Goal: Check status

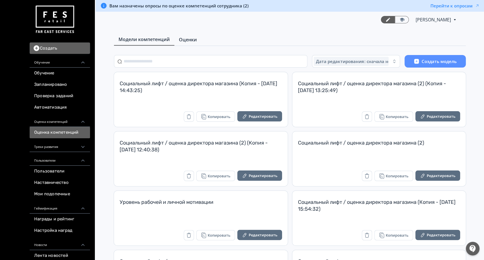
click at [180, 34] on link "Оценки" at bounding box center [187, 39] width 27 height 11
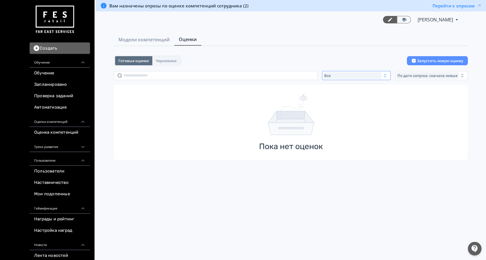
click at [338, 75] on div "Все" at bounding box center [352, 75] width 58 height 7
click at [342, 101] on span "Активные" at bounding box center [340, 99] width 21 height 6
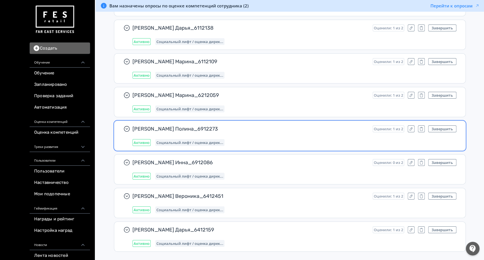
scroll to position [2828, 0]
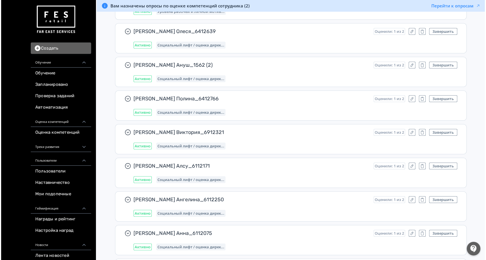
scroll to position [0, 0]
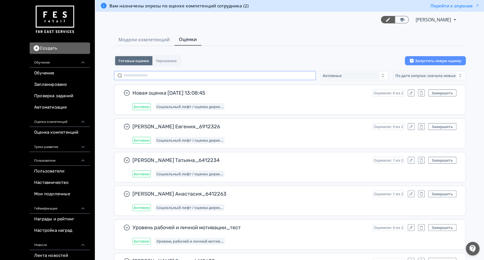
click at [187, 77] on input "text" at bounding box center [215, 75] width 202 height 9
paste input "**********"
type input "**********"
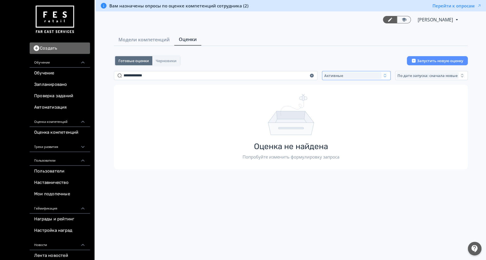
click at [348, 76] on div "Активные" at bounding box center [352, 75] width 58 height 7
click at [351, 91] on button "Все" at bounding box center [380, 88] width 100 height 10
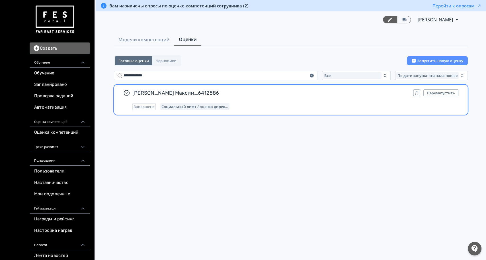
click at [355, 98] on div "[PERSON_NAME] Максим_6412586 Перезапустить Завершено Социальный лифт / оценка д…" at bounding box center [295, 99] width 326 height 21
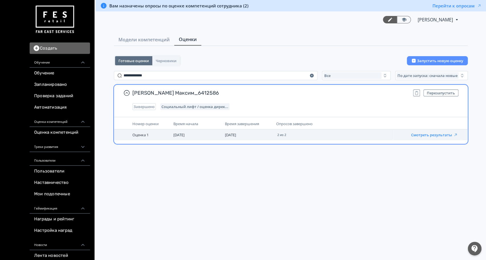
click at [430, 136] on button "Смотреть результаты" at bounding box center [434, 134] width 47 height 5
